Goal: Check status

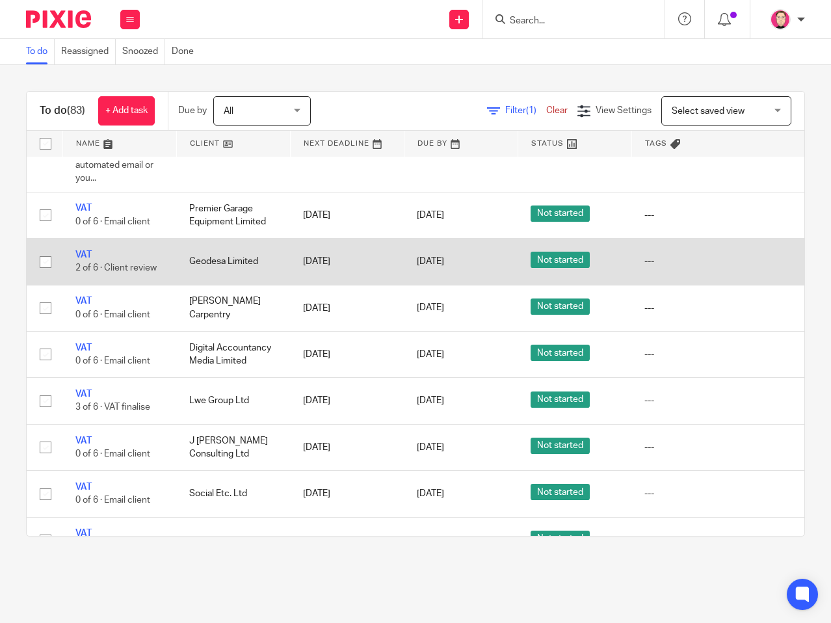
scroll to position [2665, 171]
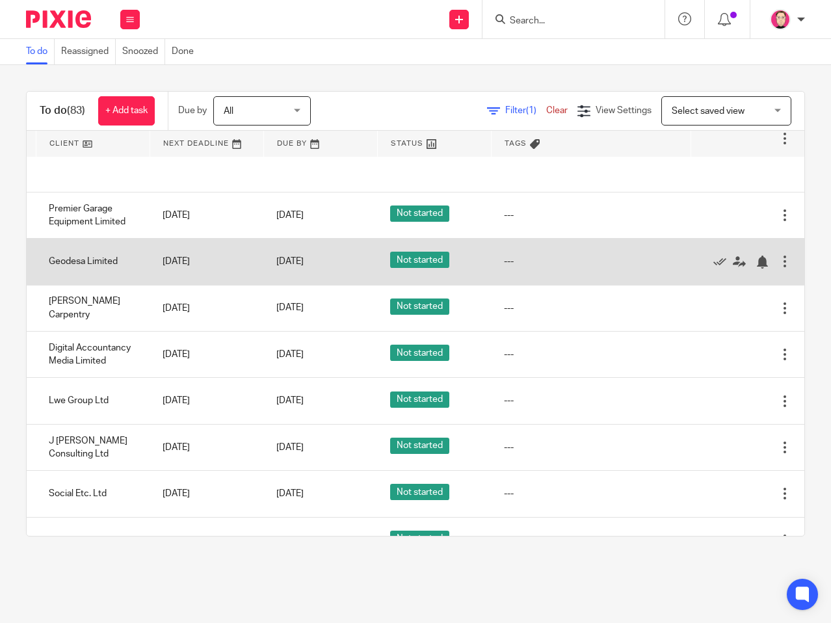
drag, startPoint x: 222, startPoint y: 252, endPoint x: 507, endPoint y: 245, distance: 284.8
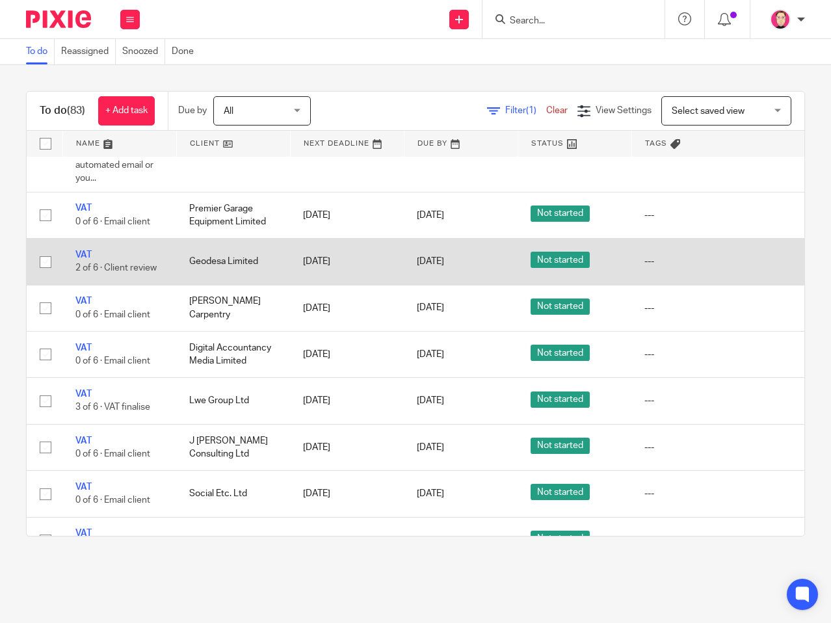
drag, startPoint x: 658, startPoint y: 244, endPoint x: 355, endPoint y: 244, distance: 303.5
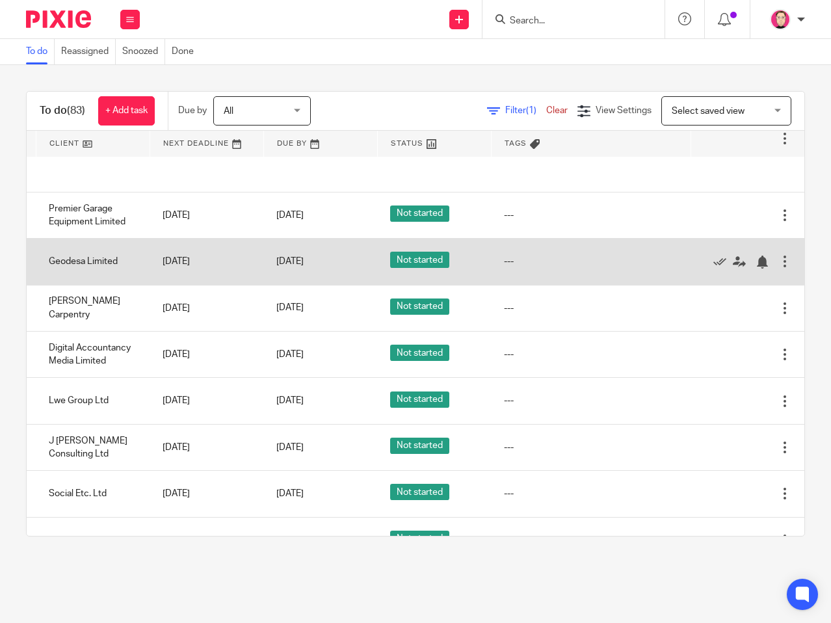
drag, startPoint x: 255, startPoint y: 247, endPoint x: 454, endPoint y: 252, distance: 198.9
click at [713, 255] on icon at bounding box center [719, 261] width 13 height 13
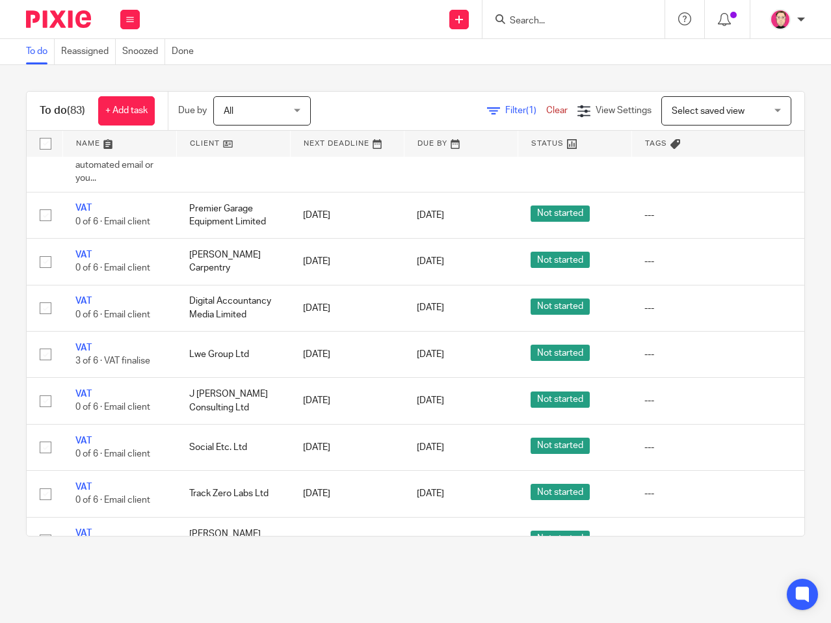
drag, startPoint x: 49, startPoint y: 263, endPoint x: -1, endPoint y: 263, distance: 50.0
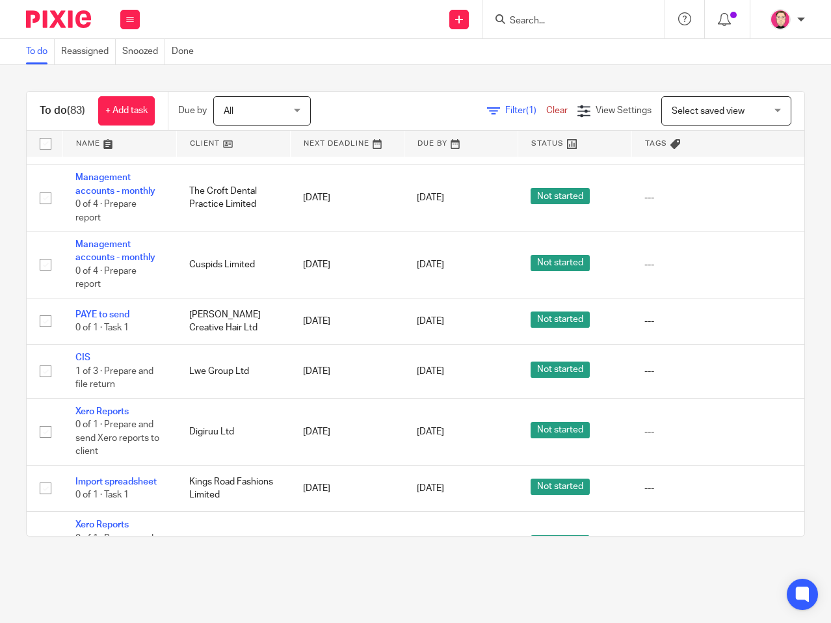
scroll to position [2015, 0]
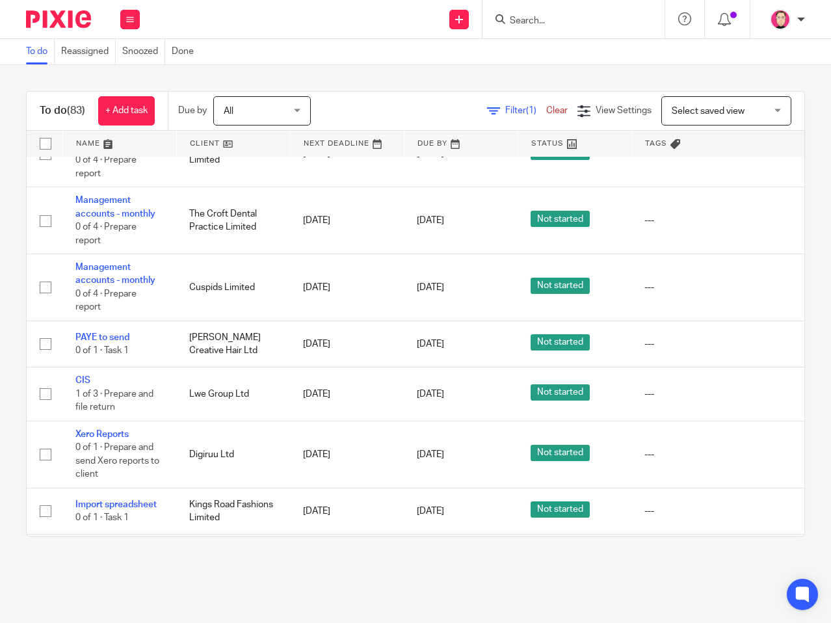
click at [571, 22] on input "Search" at bounding box center [566, 22] width 117 height 12
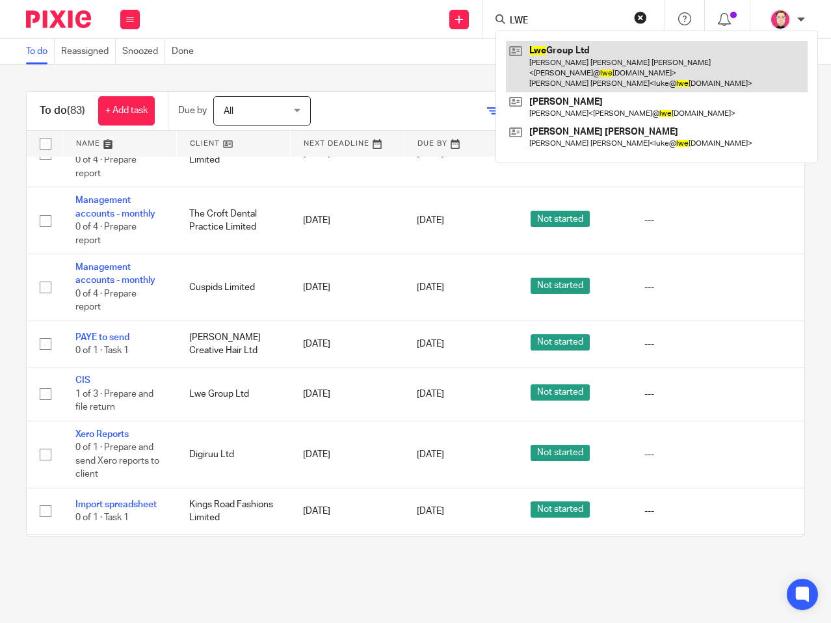
type input "LWE"
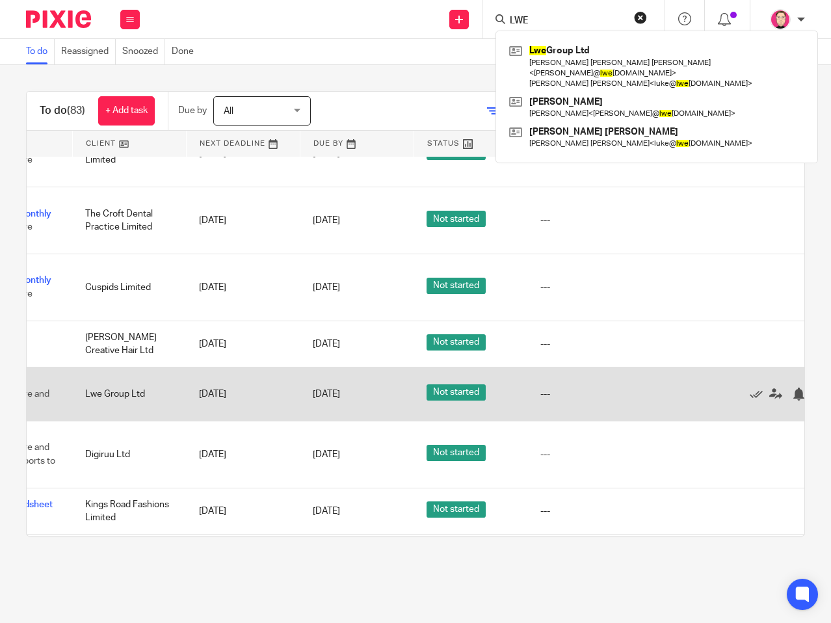
scroll to position [2015, 171]
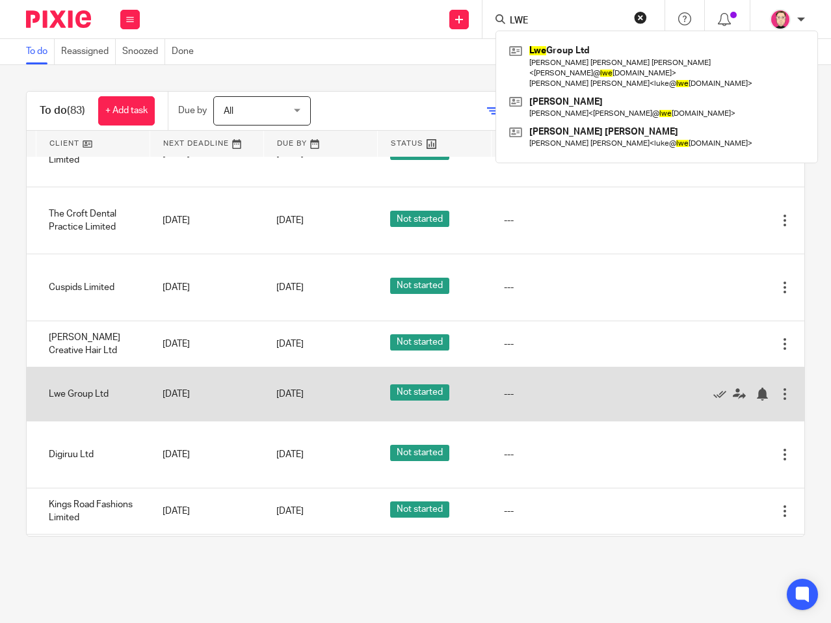
drag, startPoint x: 254, startPoint y: 386, endPoint x: 528, endPoint y: 379, distance: 273.7
click at [713, 387] on icon at bounding box center [719, 393] width 13 height 13
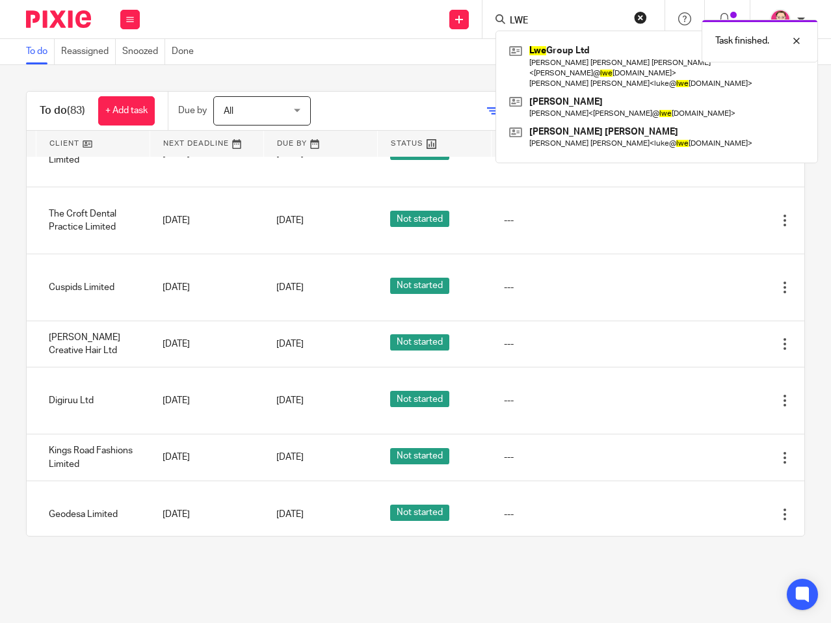
click at [632, 18] on div "Task finished." at bounding box center [616, 37] width 402 height 49
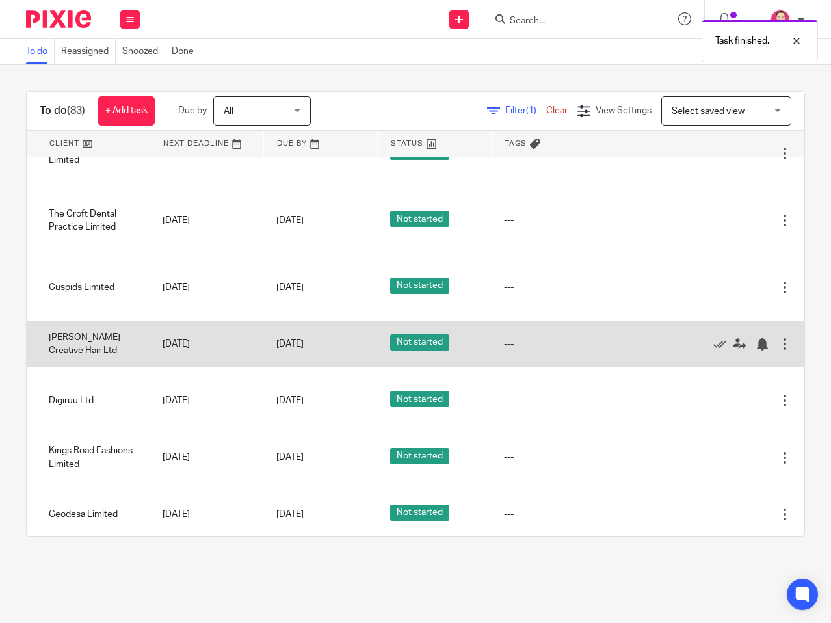
scroll to position [2015, 0]
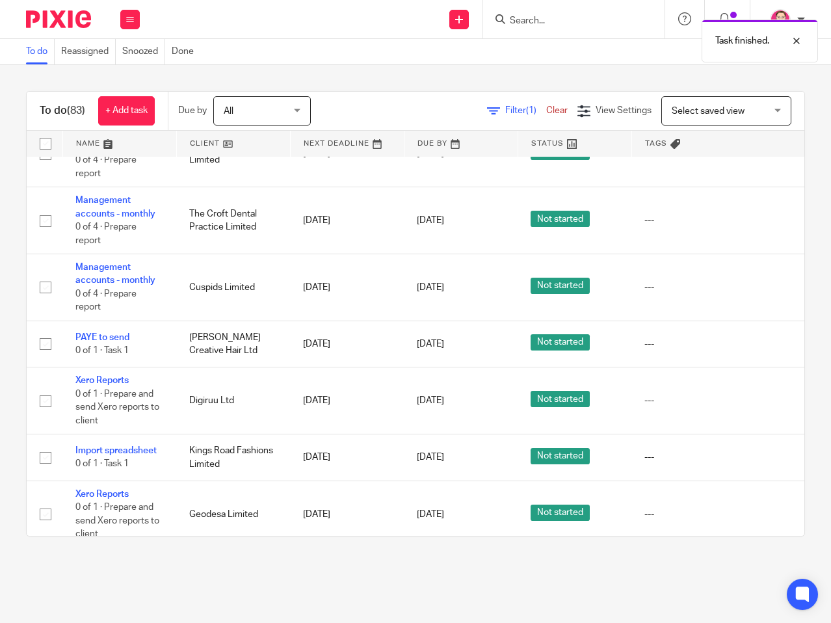
drag, startPoint x: 246, startPoint y: 342, endPoint x: 6, endPoint y: 342, distance: 239.2
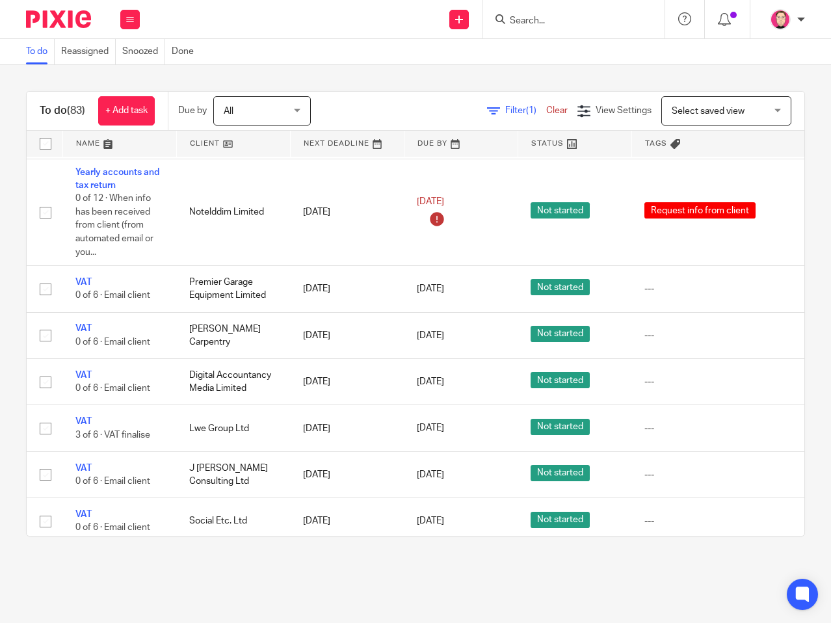
scroll to position [2535, 0]
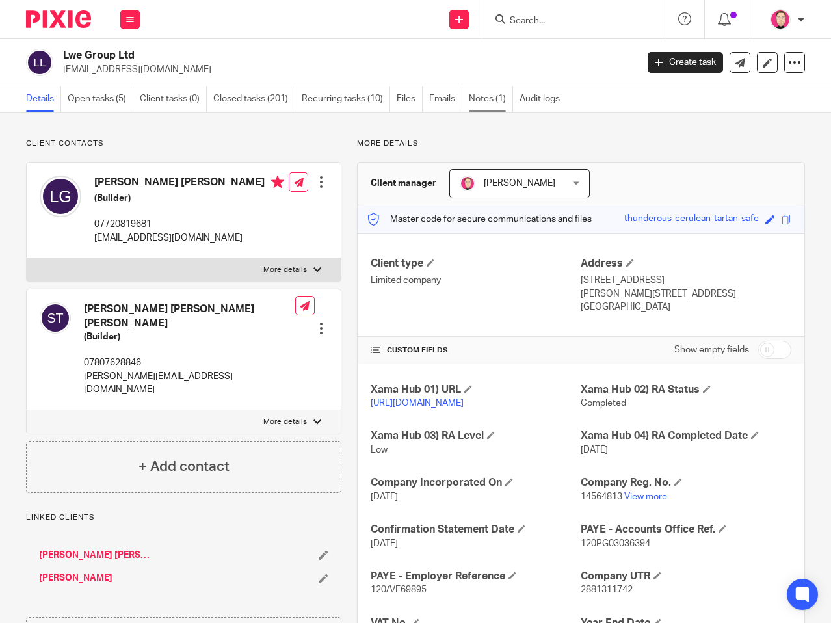
click at [500, 104] on link "Notes (1)" at bounding box center [491, 98] width 44 height 25
